Goal: Information Seeking & Learning: Find specific page/section

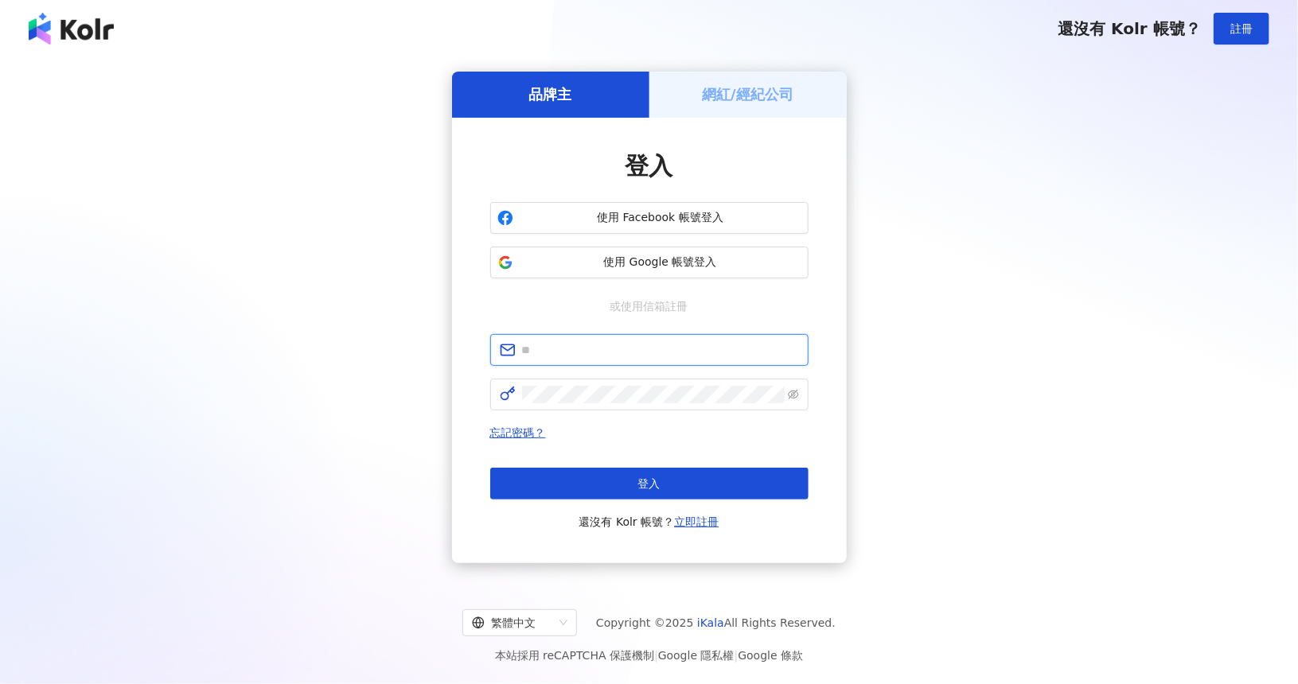
click at [589, 355] on input "text" at bounding box center [660, 350] width 277 height 18
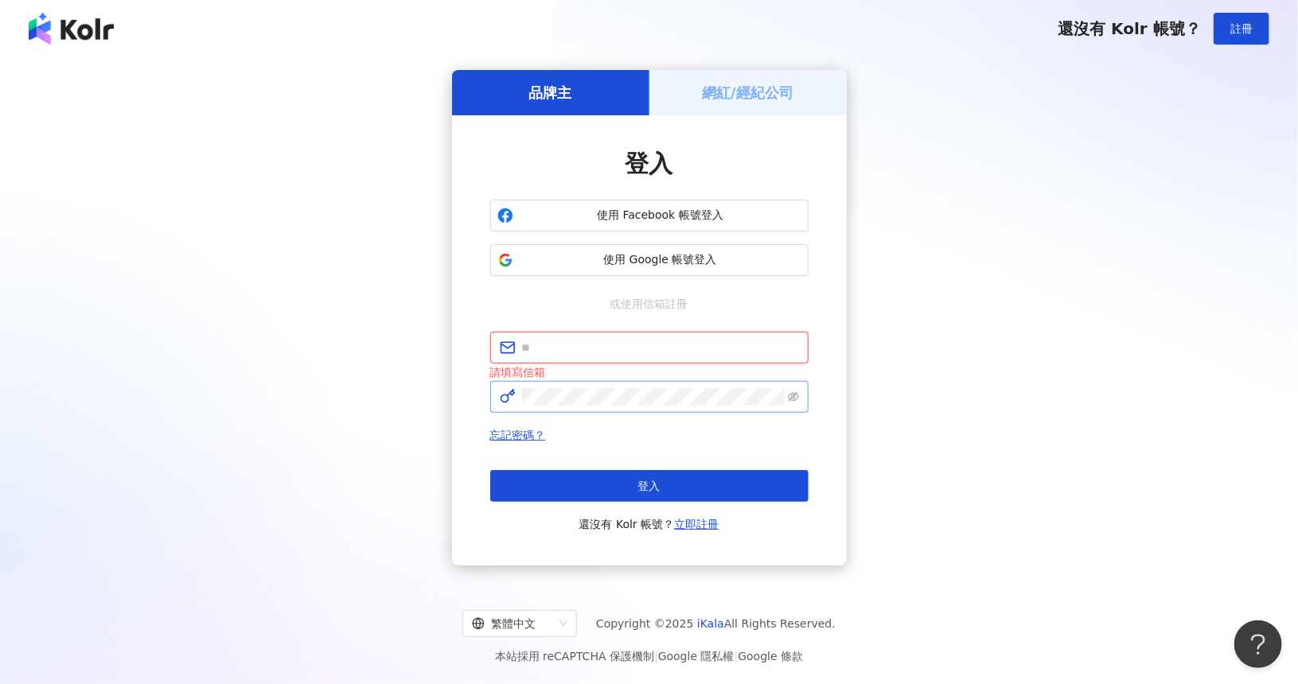
type input "**********"
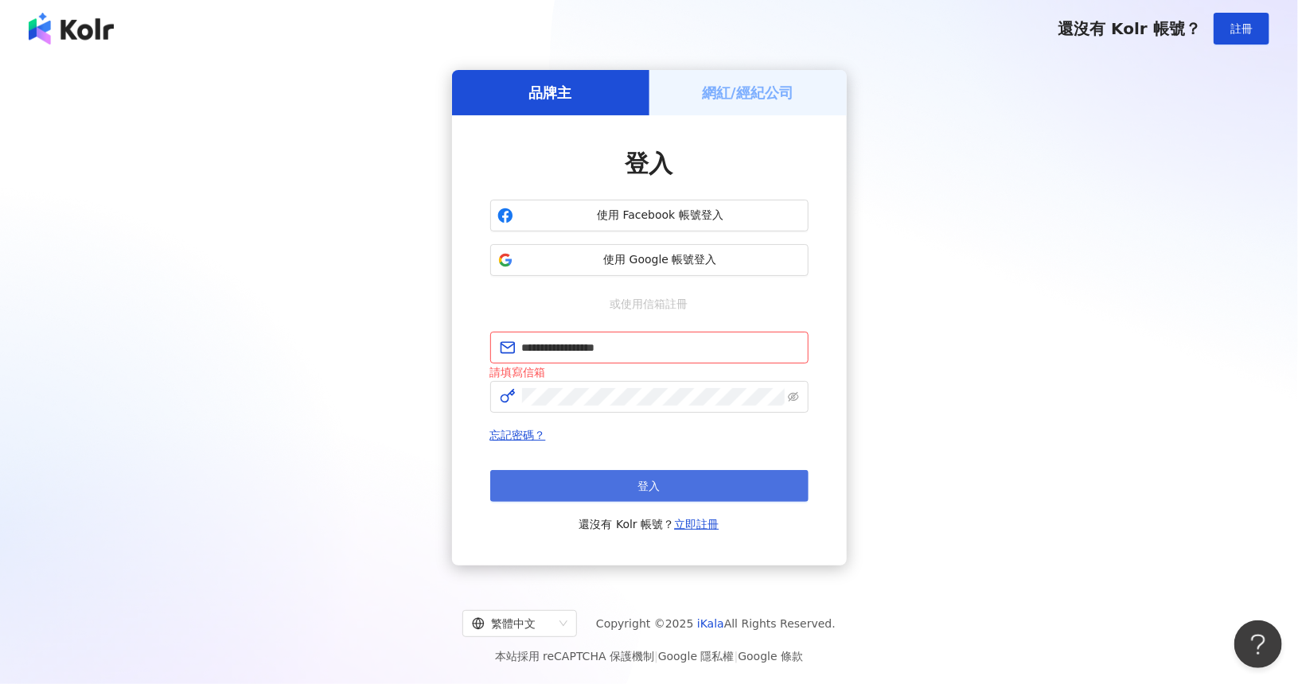
click at [630, 482] on button "登入" at bounding box center [649, 486] width 318 height 32
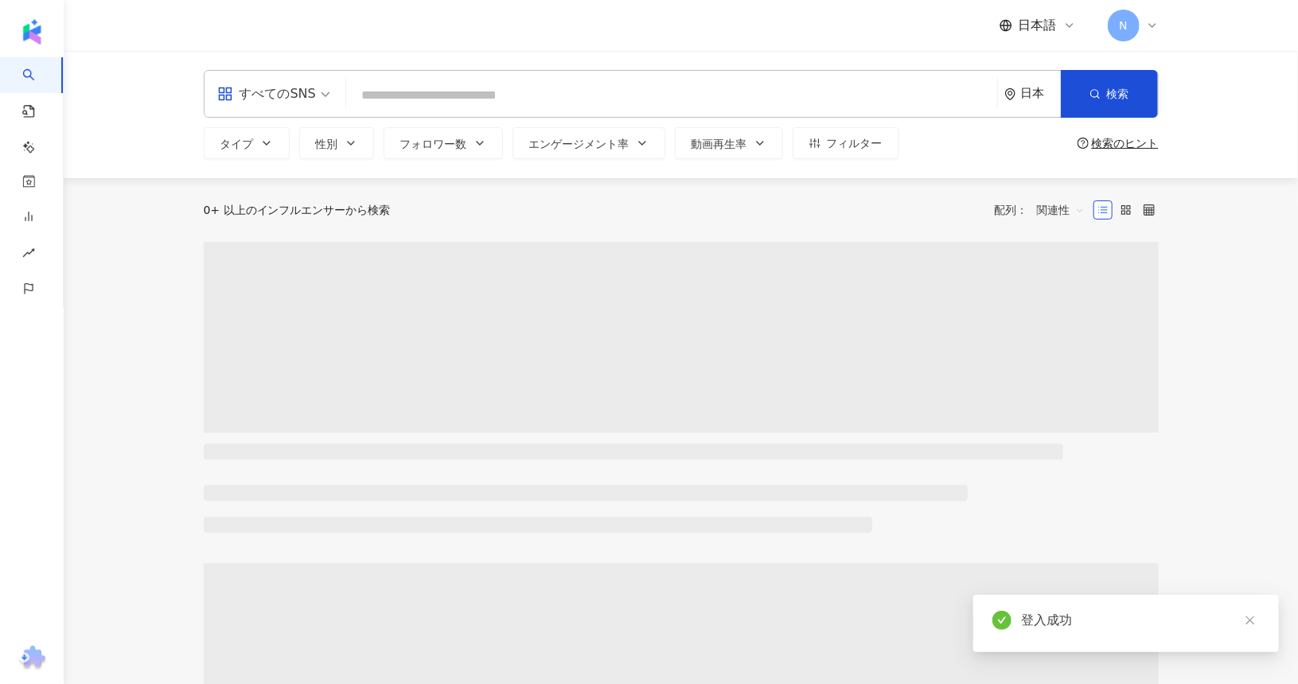
click at [605, 96] on input "search" at bounding box center [671, 95] width 638 height 30
type input "***"
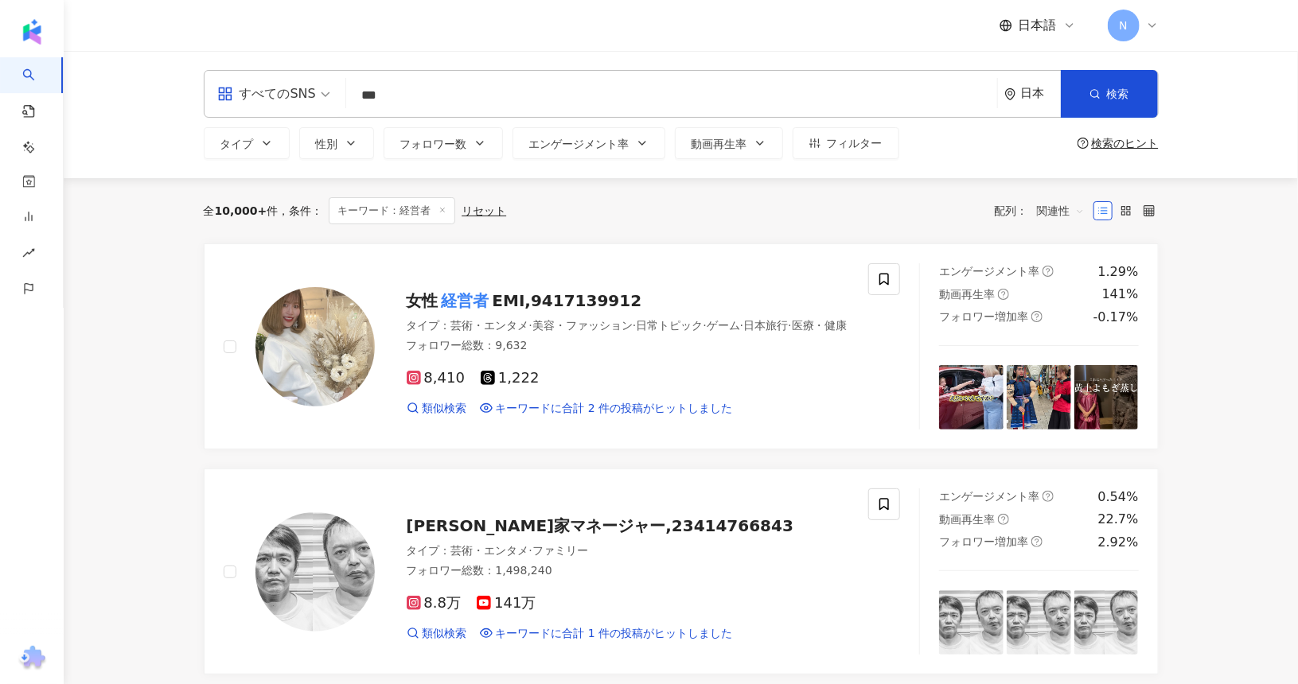
click at [1069, 211] on span "関連性" at bounding box center [1061, 210] width 48 height 25
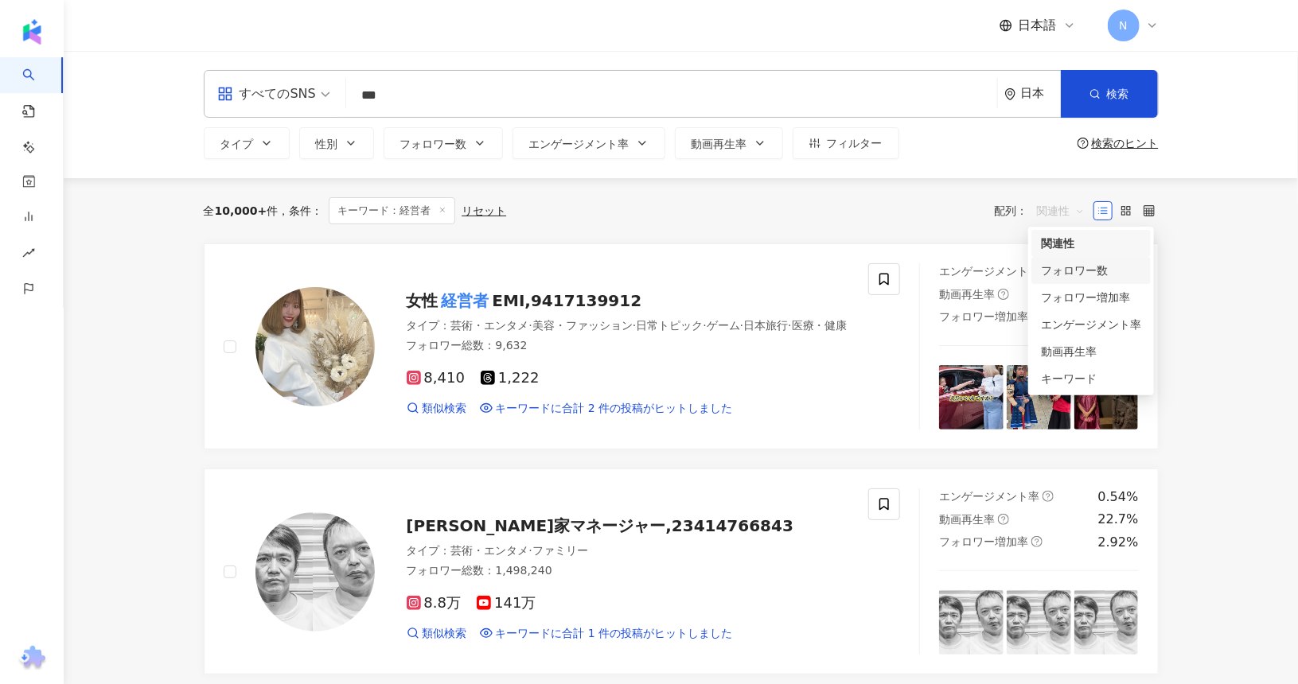
click at [1069, 273] on div "フォロワー数" at bounding box center [1091, 271] width 100 height 18
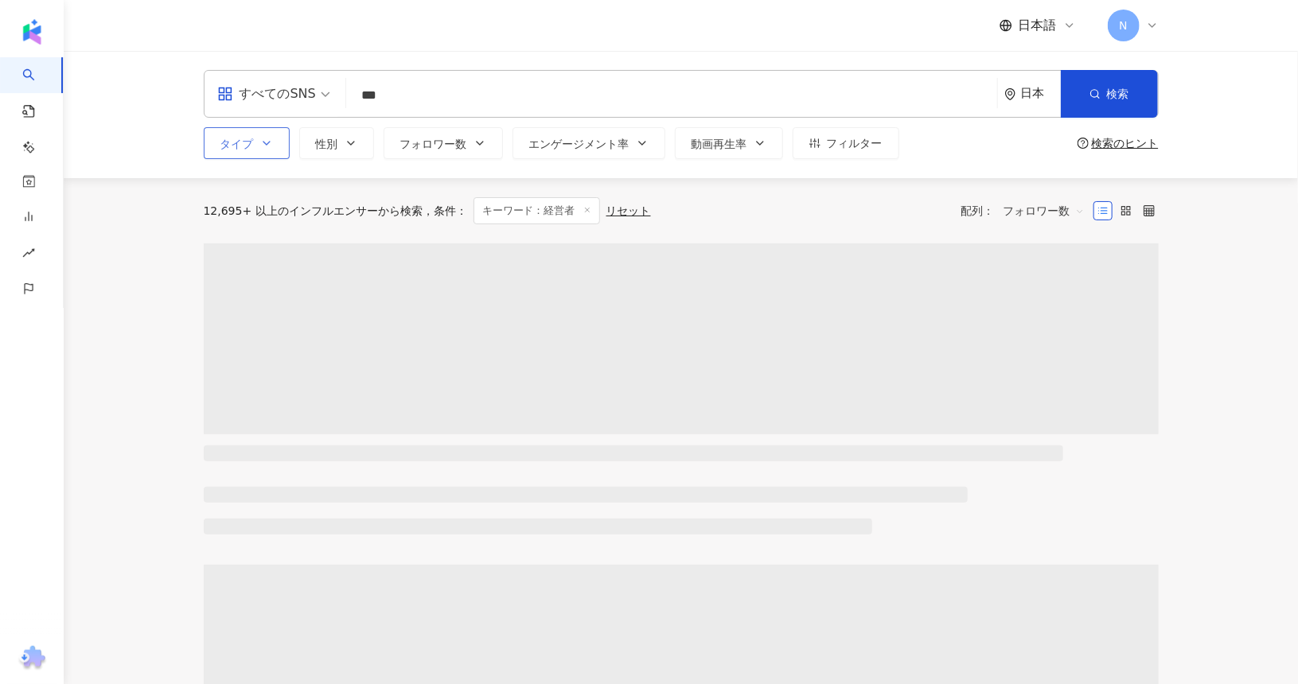
click at [263, 142] on icon "button" at bounding box center [266, 143] width 6 height 3
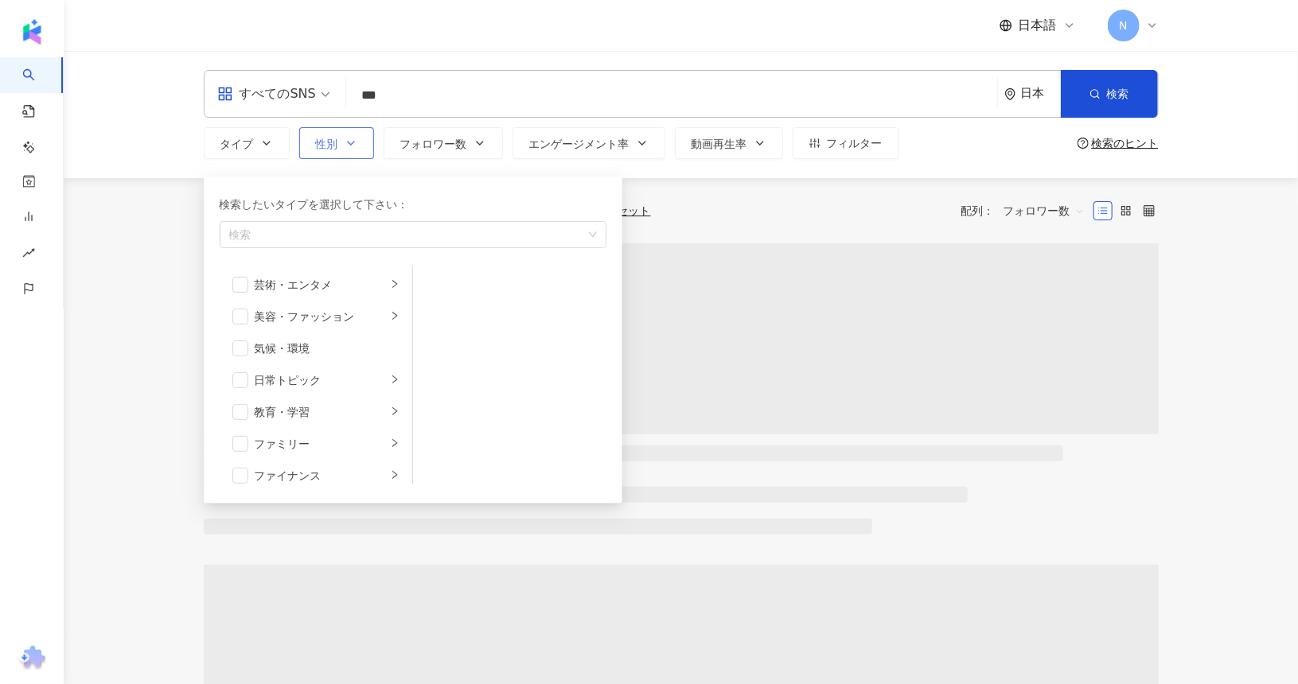
click at [345, 146] on icon "button" at bounding box center [351, 143] width 13 height 13
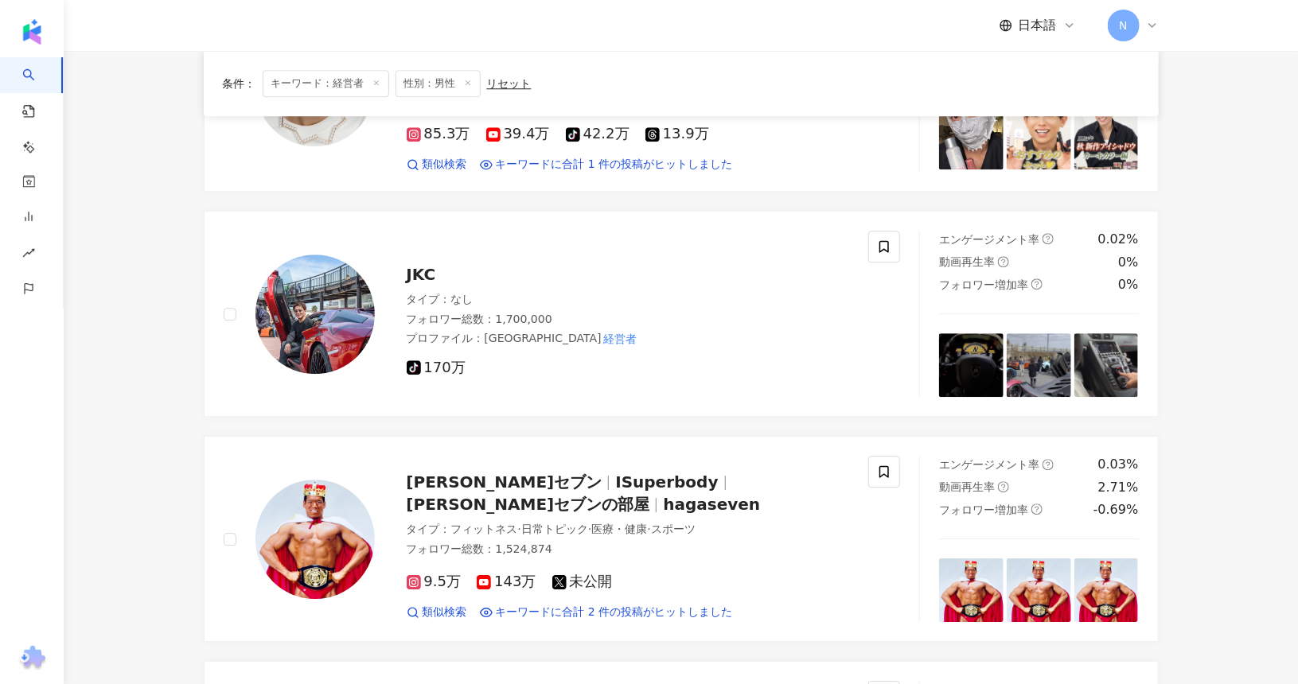
scroll to position [2148, 0]
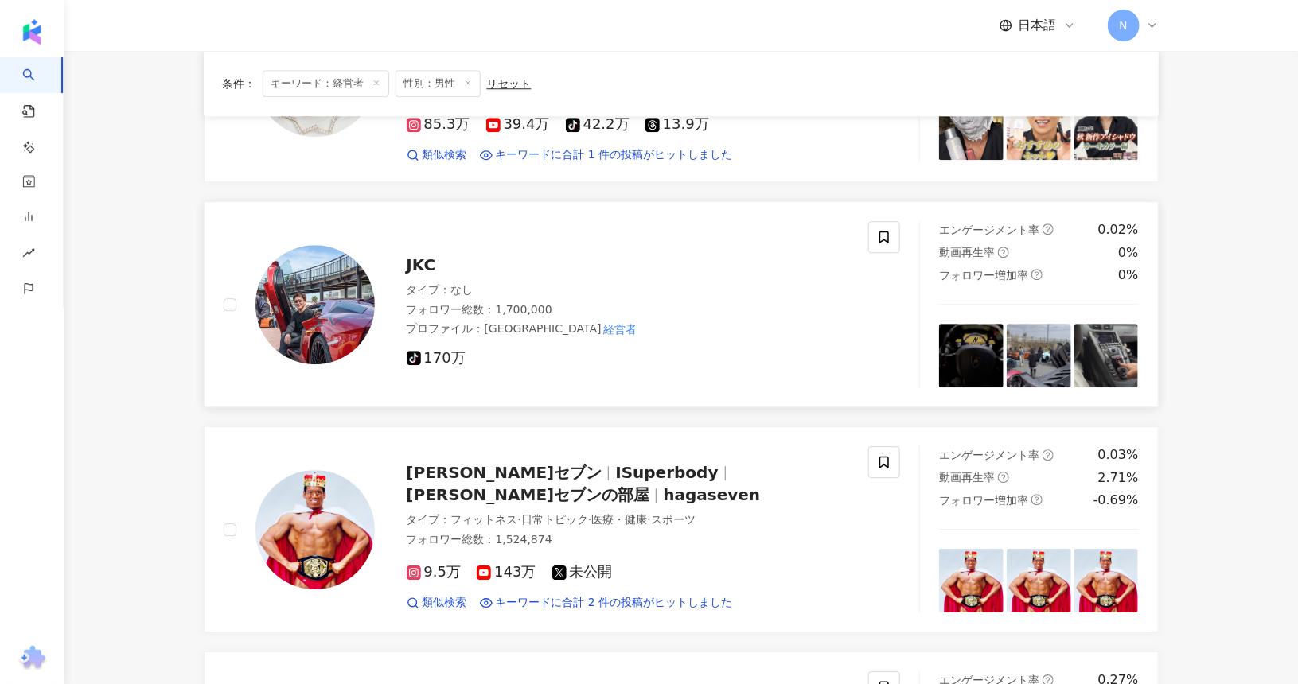
click at [427, 271] on span "JKC" at bounding box center [421, 264] width 29 height 19
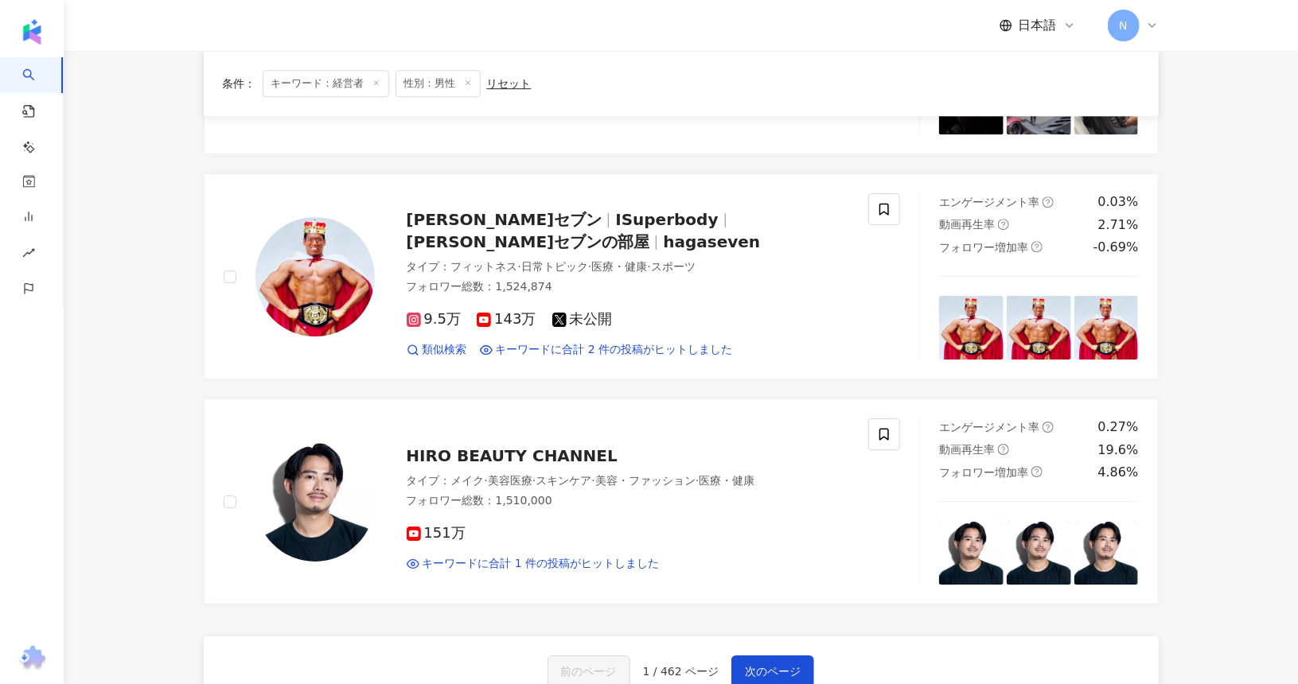
scroll to position [2466, 0]
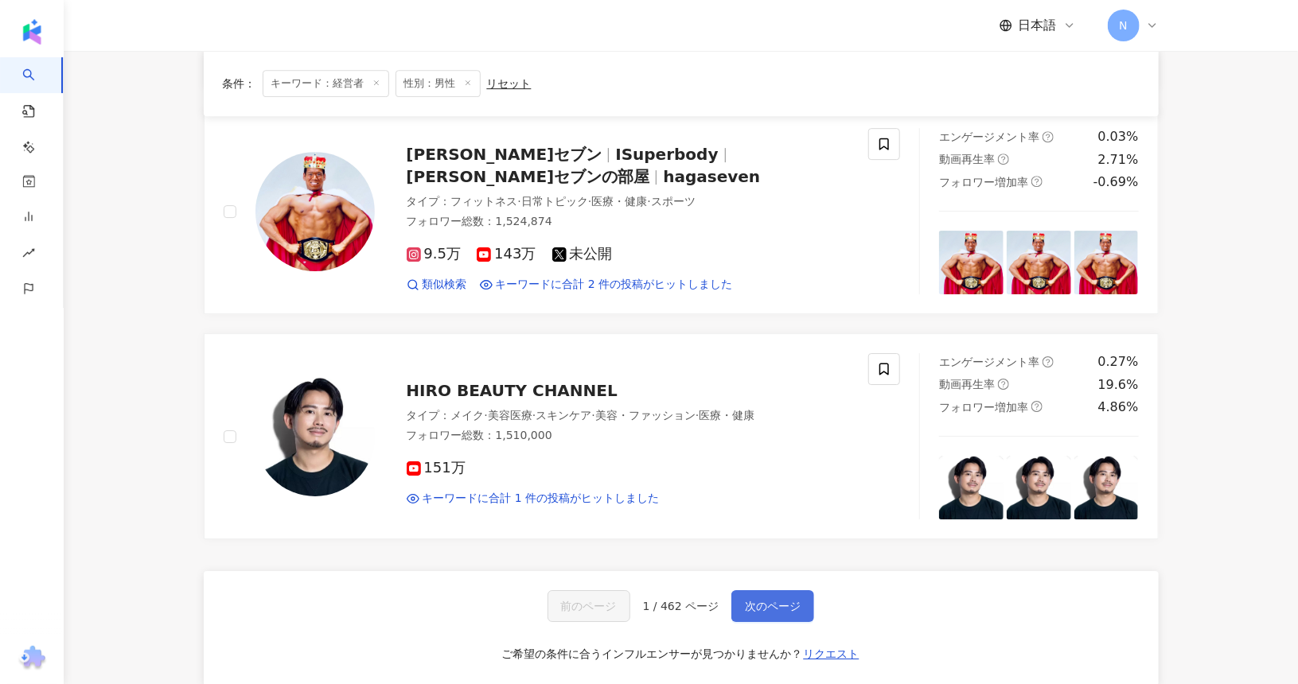
click at [767, 611] on span "次のページ" at bounding box center [773, 606] width 56 height 13
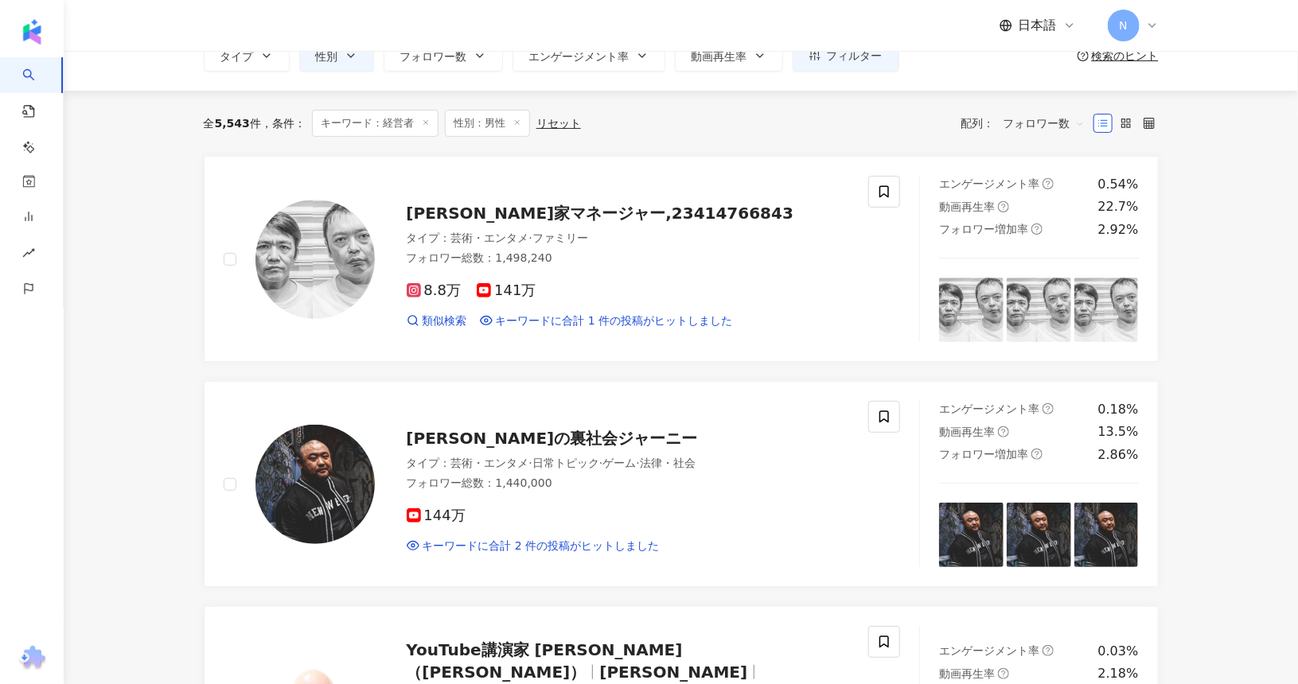
scroll to position [0, 0]
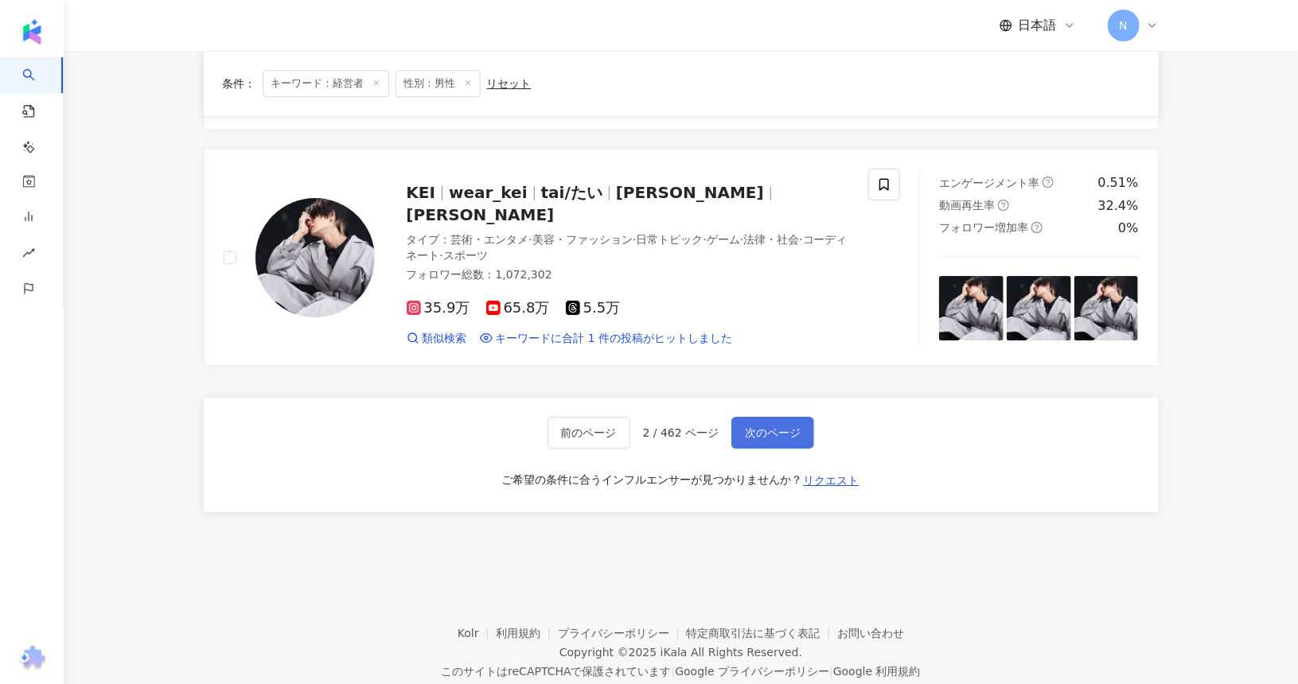
click at [753, 426] on span "次のページ" at bounding box center [773, 432] width 56 height 13
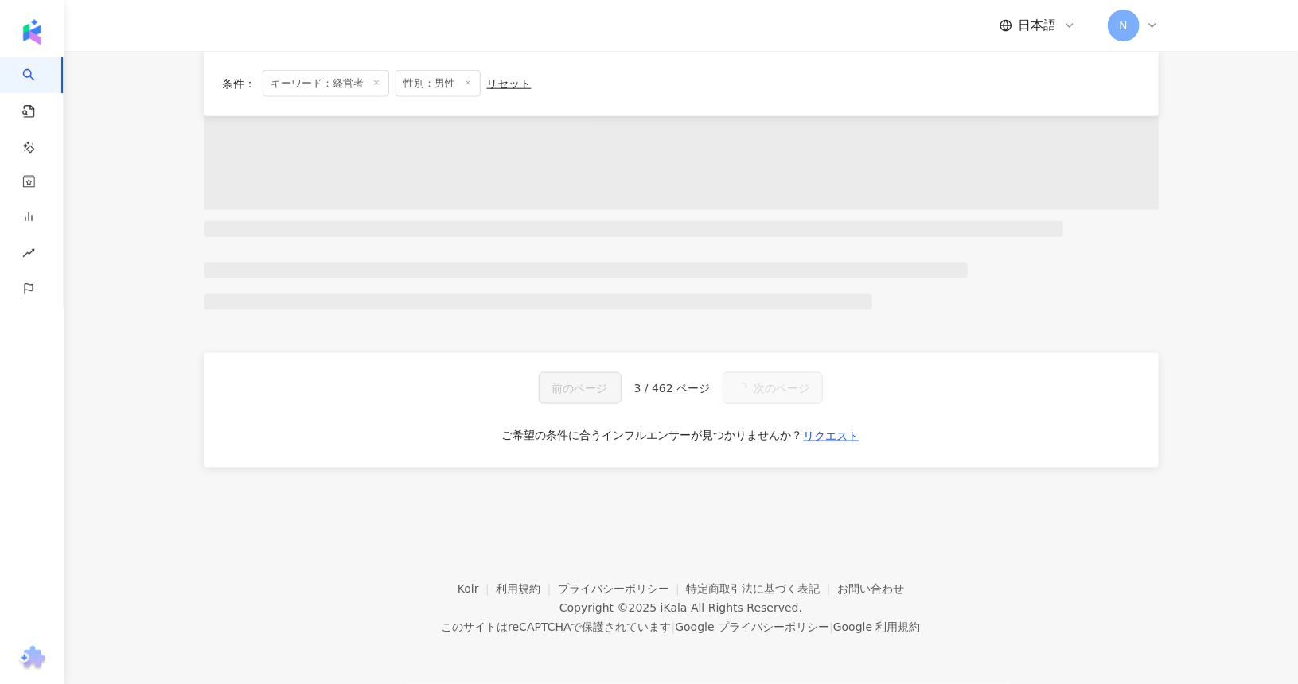
scroll to position [866, 0]
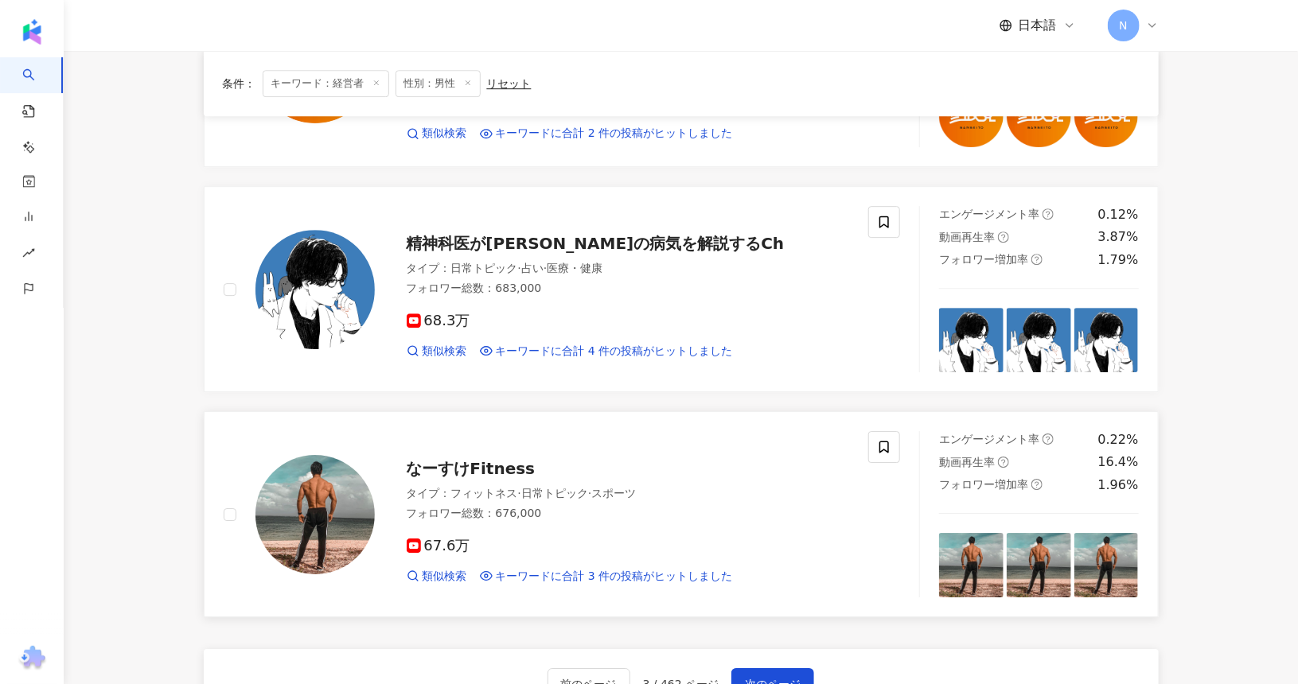
scroll to position [2466, 0]
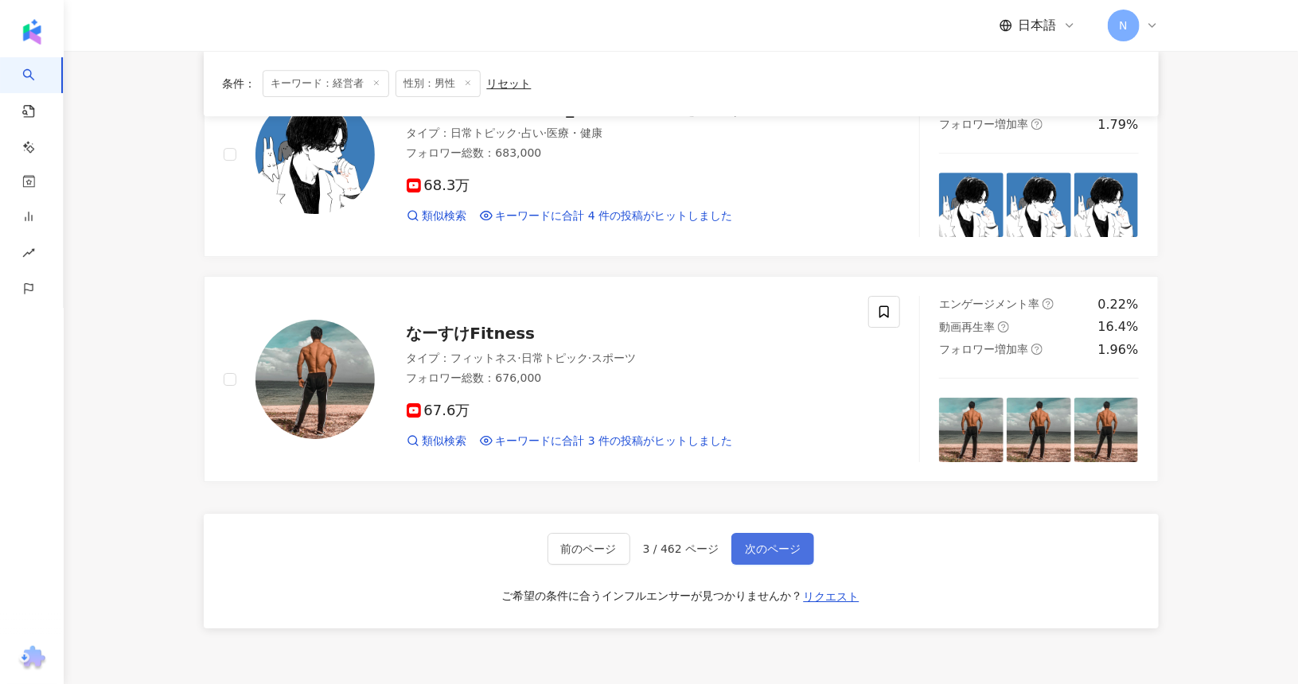
click at [801, 533] on button "次のページ" at bounding box center [772, 549] width 83 height 32
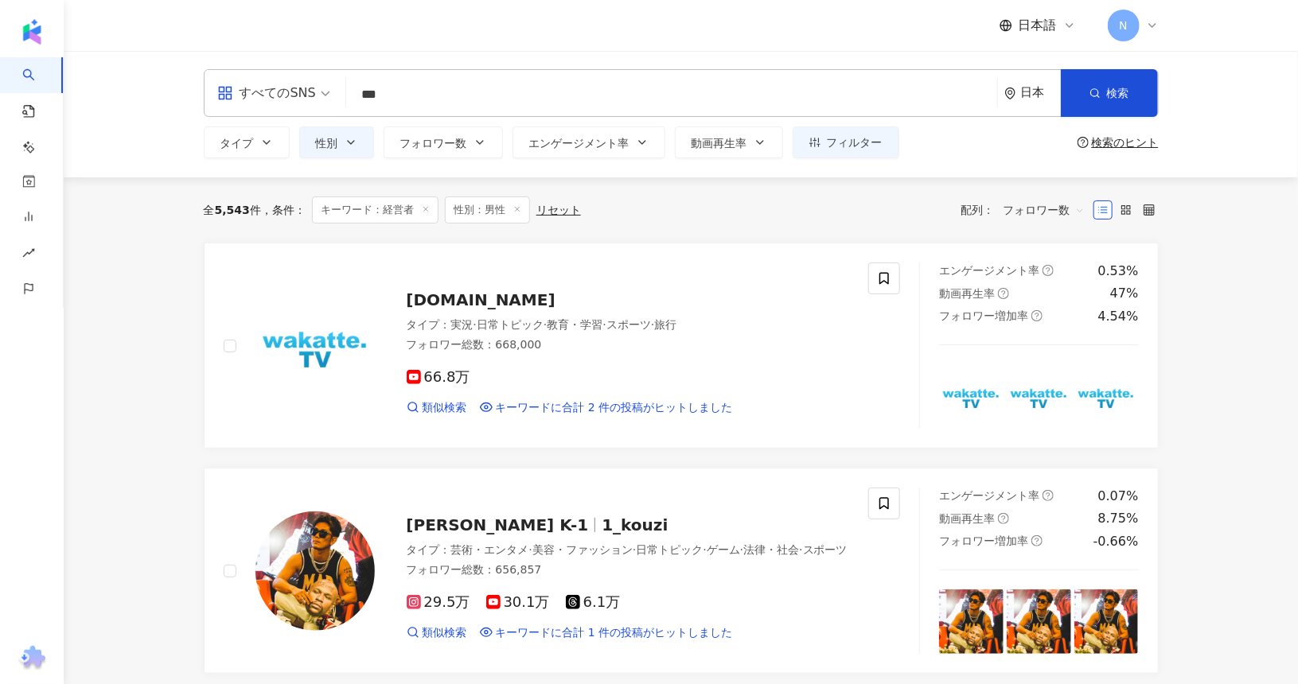
scroll to position [0, 0]
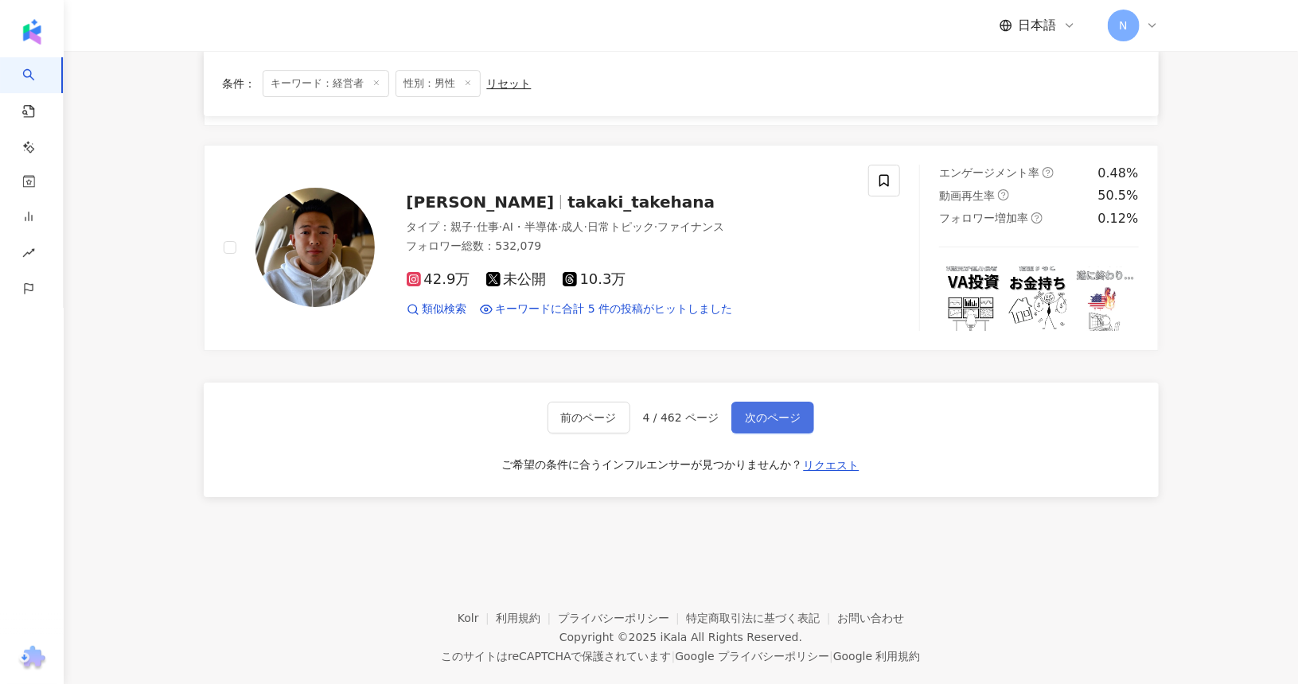
click at [790, 402] on button "次のページ" at bounding box center [772, 418] width 83 height 32
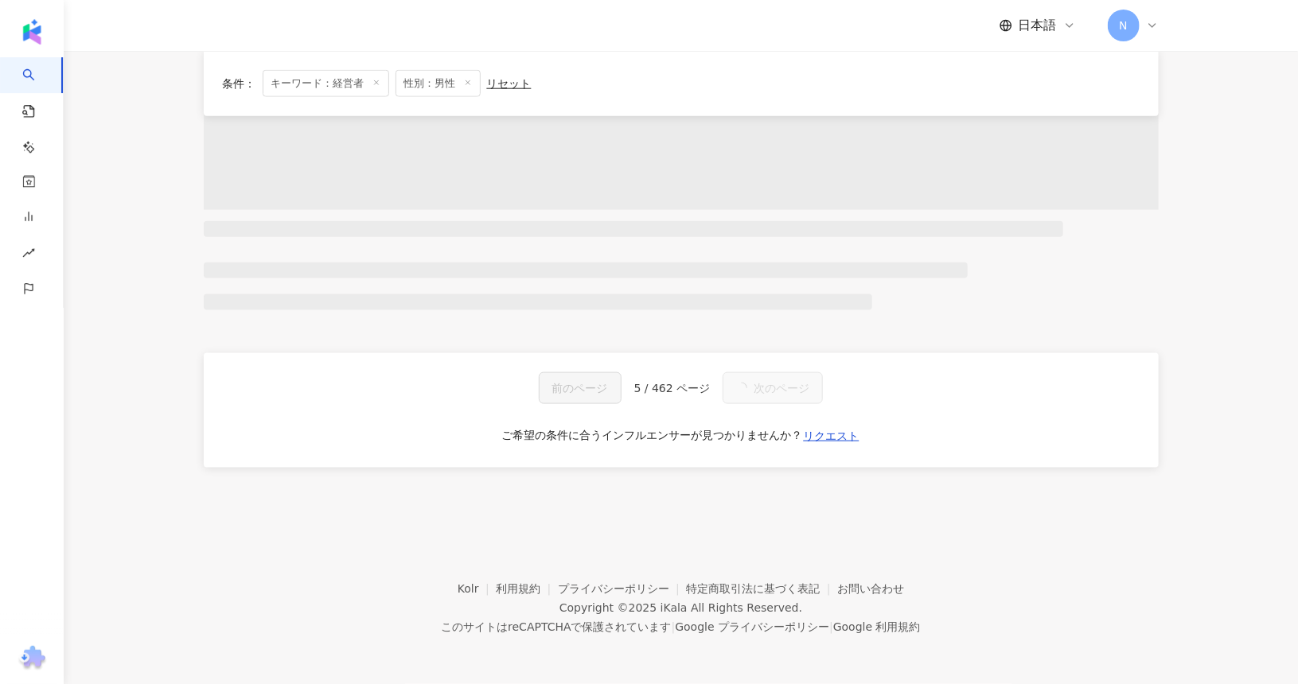
scroll to position [866, 0]
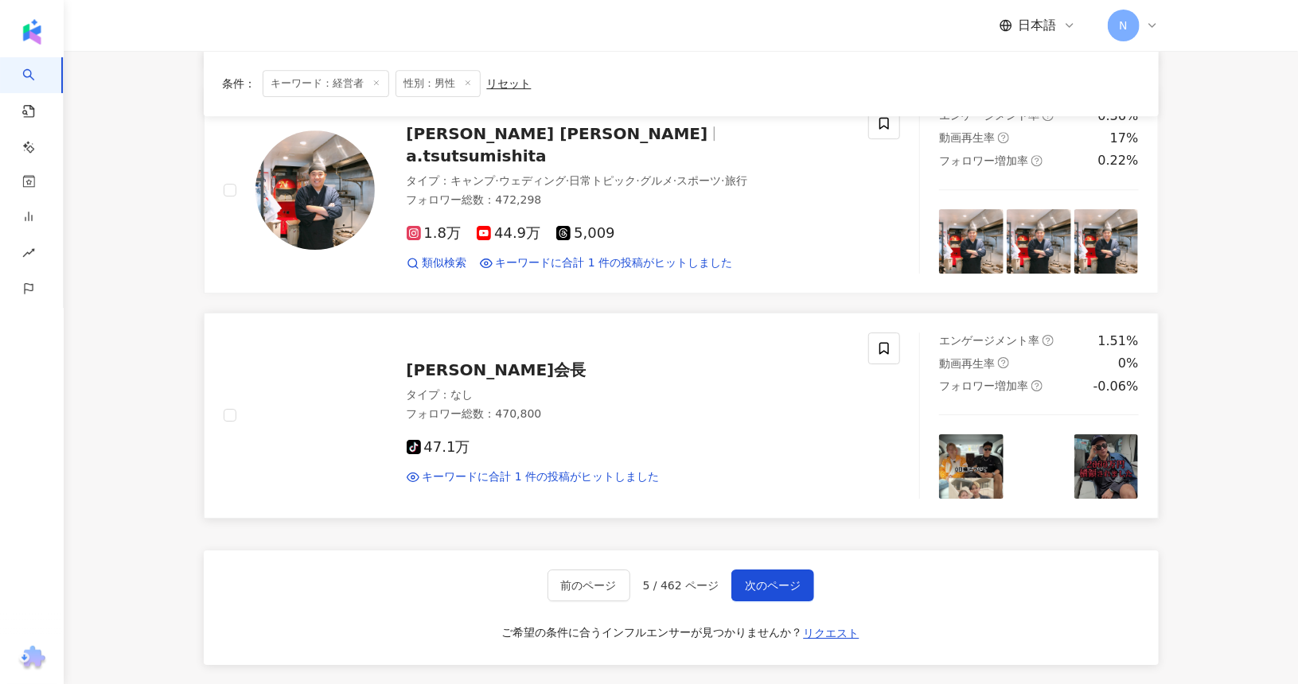
scroll to position [2594, 0]
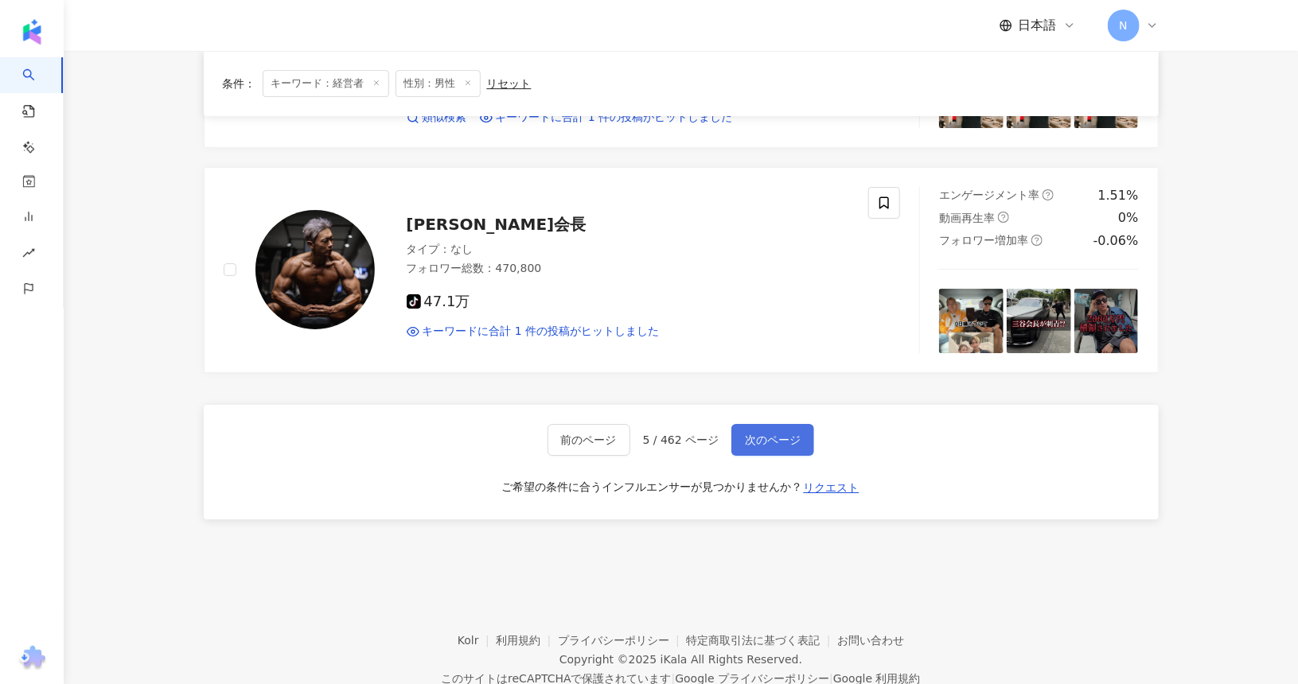
click at [753, 424] on button "次のページ" at bounding box center [772, 440] width 83 height 32
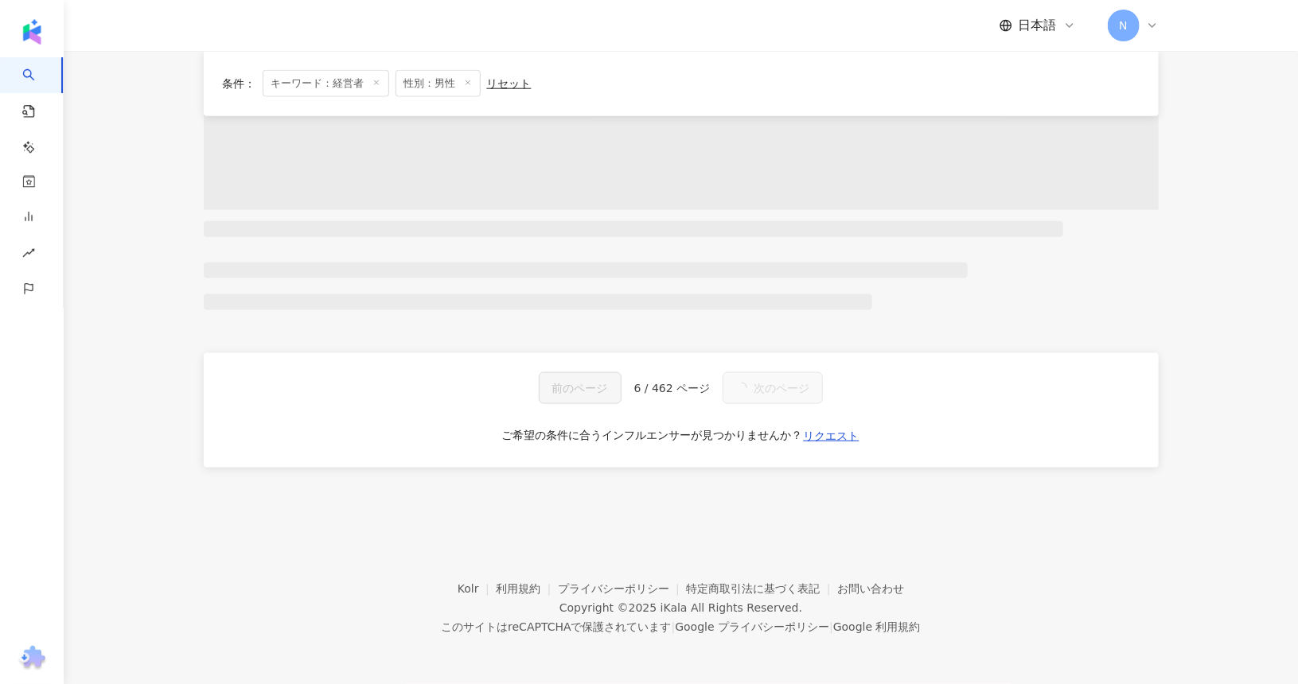
scroll to position [866, 0]
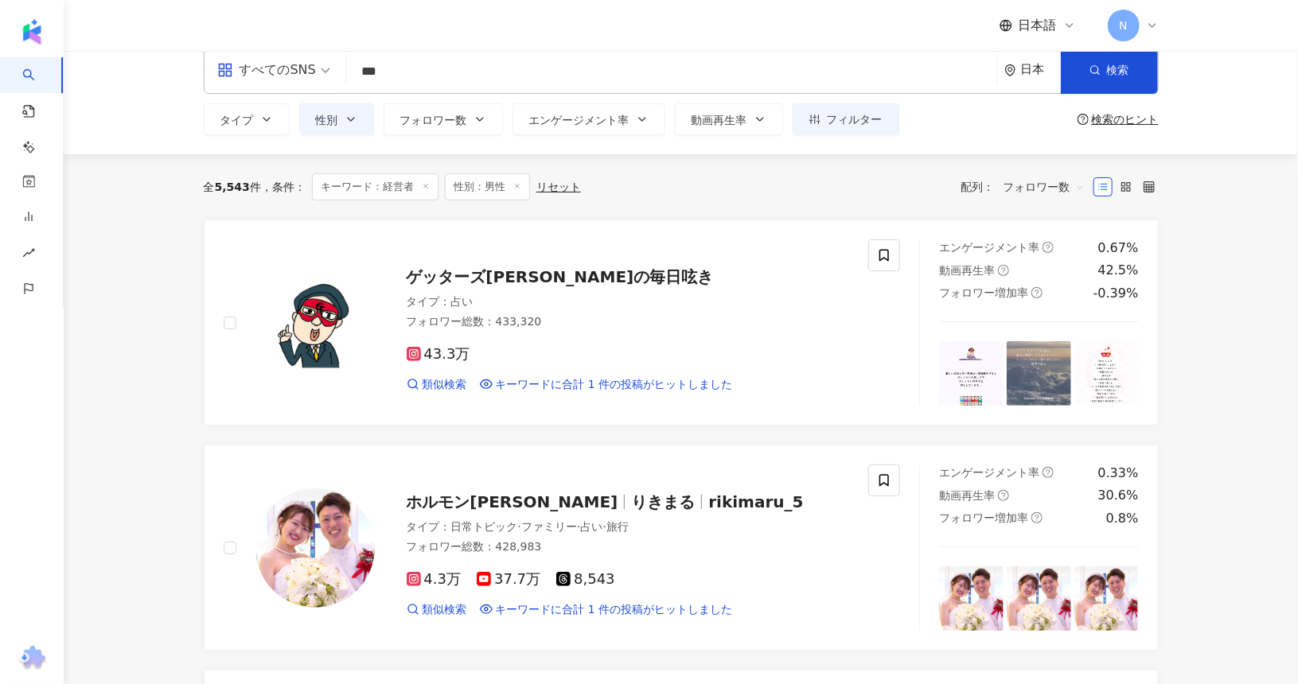
scroll to position [0, 0]
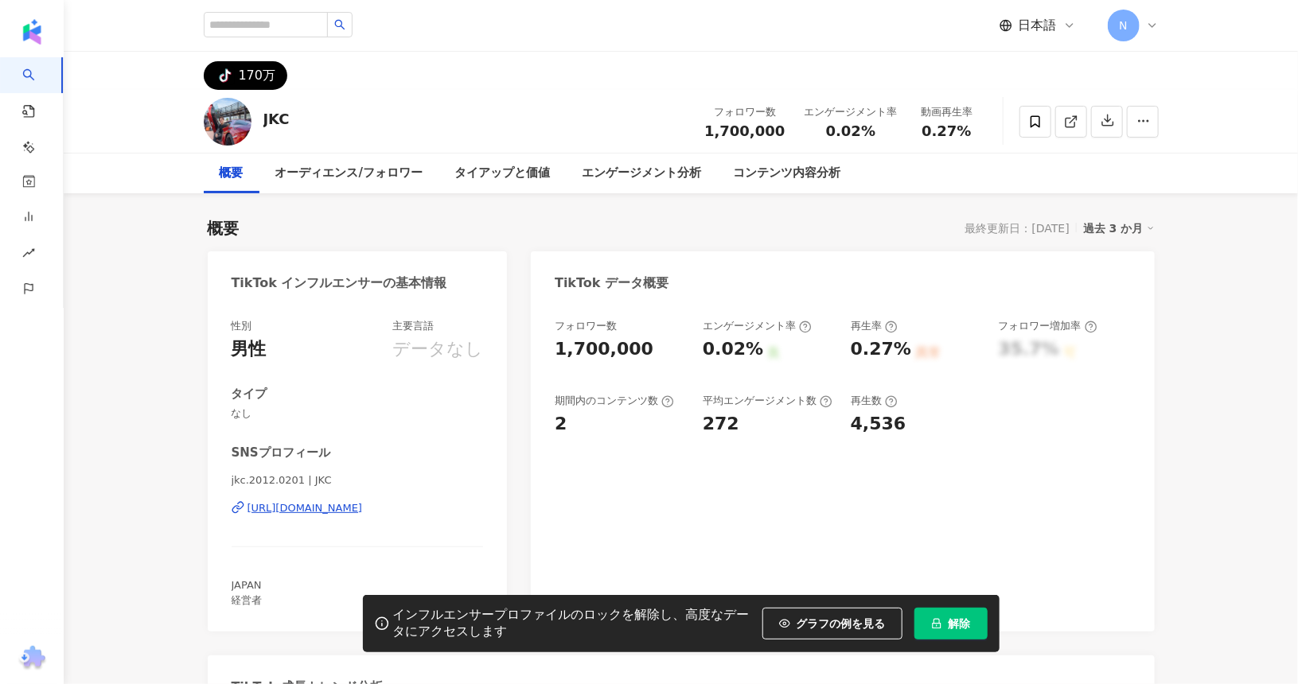
click at [280, 504] on div "https://www.tiktok.com/share/user/6759781817837093889" at bounding box center [304, 508] width 115 height 14
